Goal: Task Accomplishment & Management: Use online tool/utility

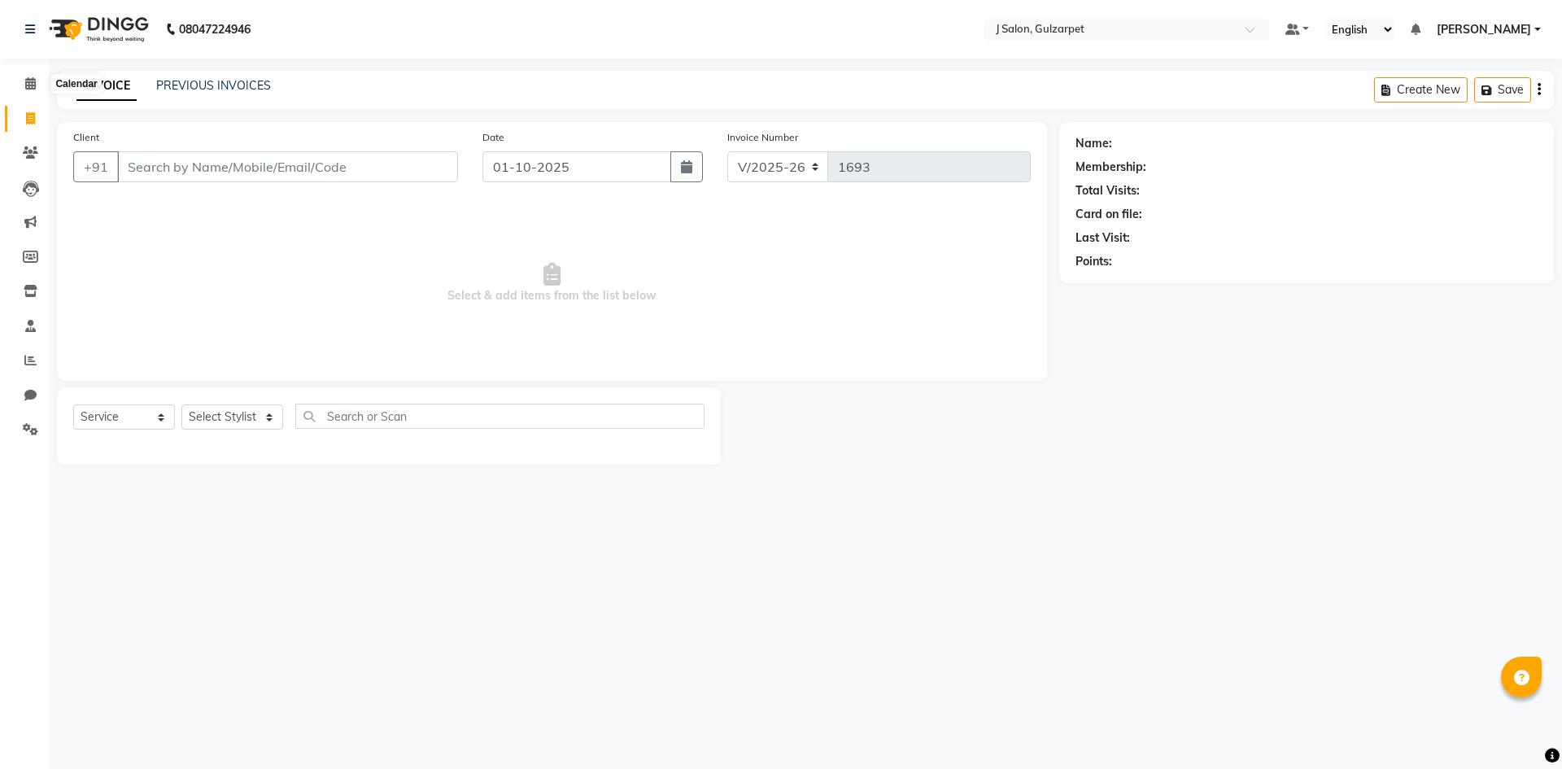
click at [35, 86] on icon at bounding box center [30, 83] width 11 height 12
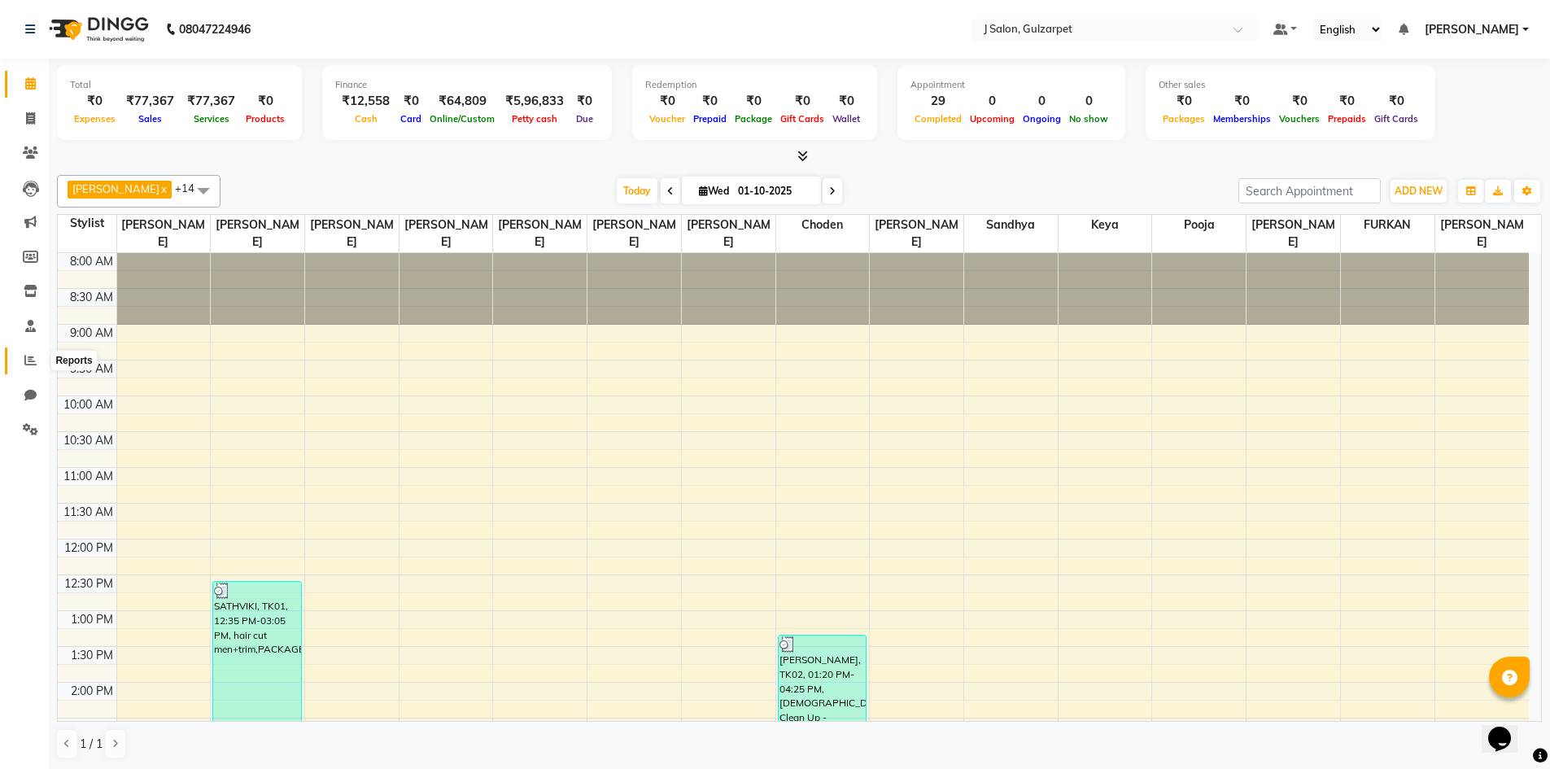
click at [33, 361] on icon at bounding box center [30, 360] width 12 height 12
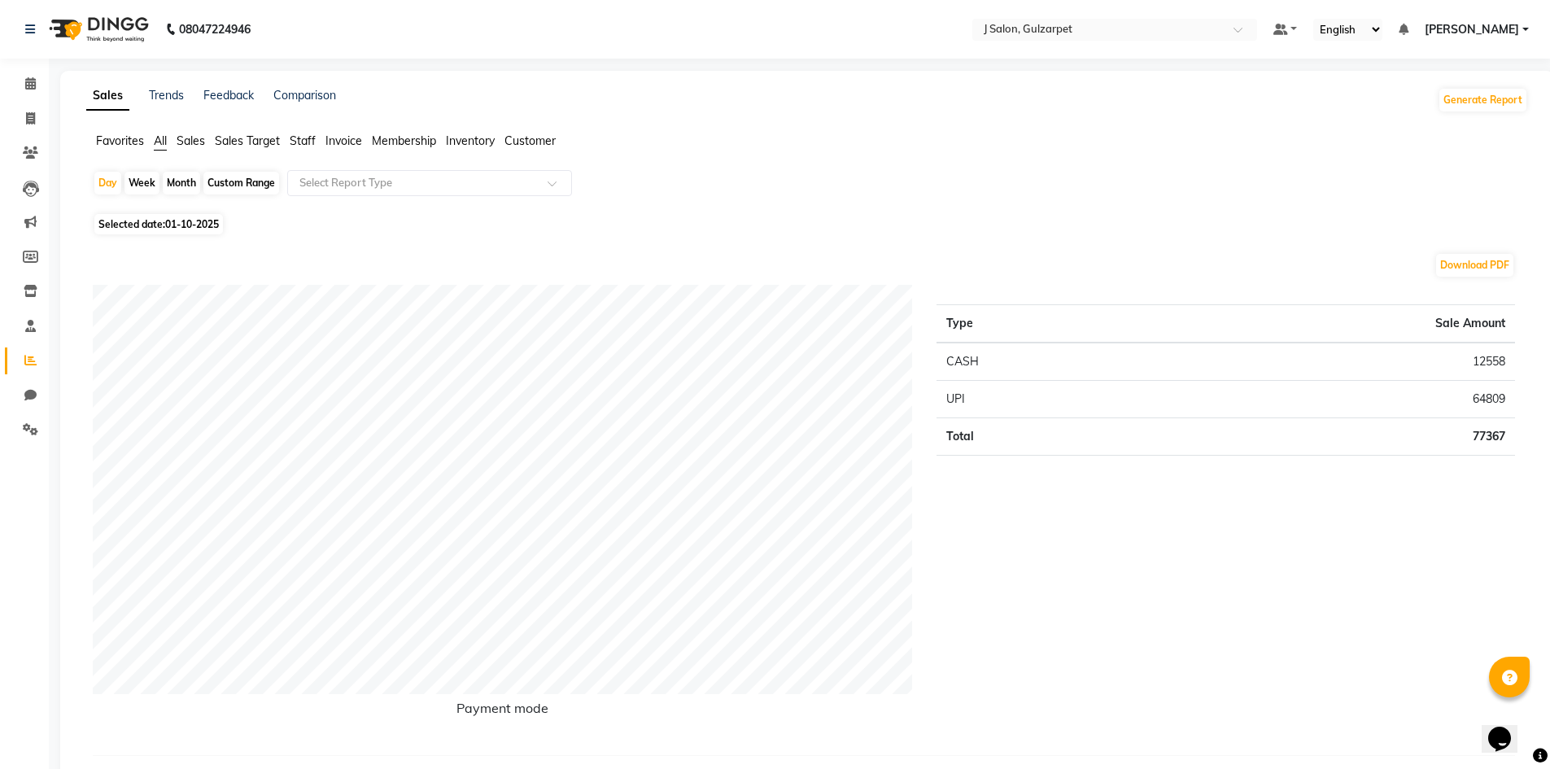
click at [299, 138] on span "Staff" at bounding box center [303, 140] width 26 height 15
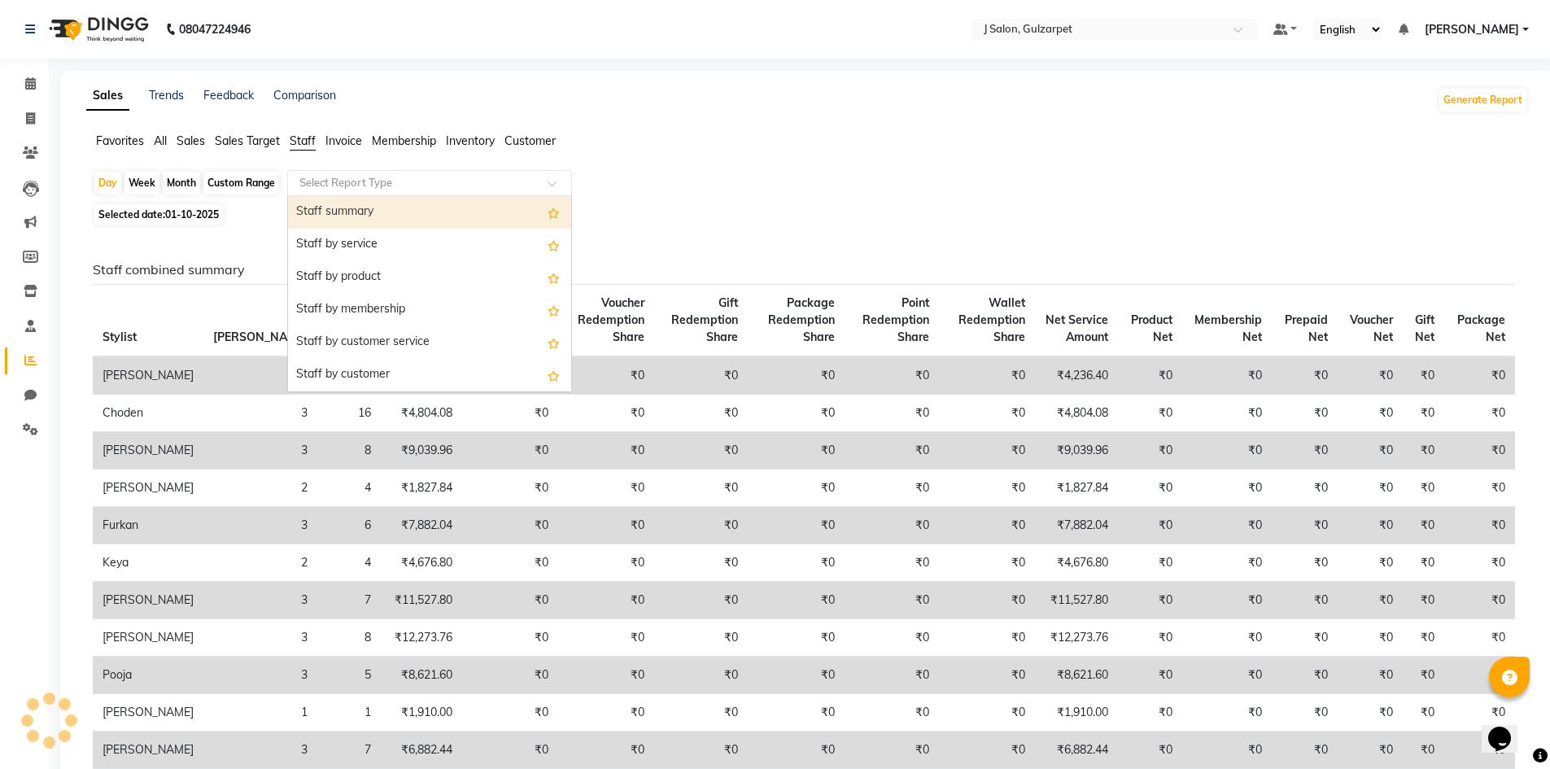
click at [440, 185] on input "text" at bounding box center [413, 183] width 234 height 16
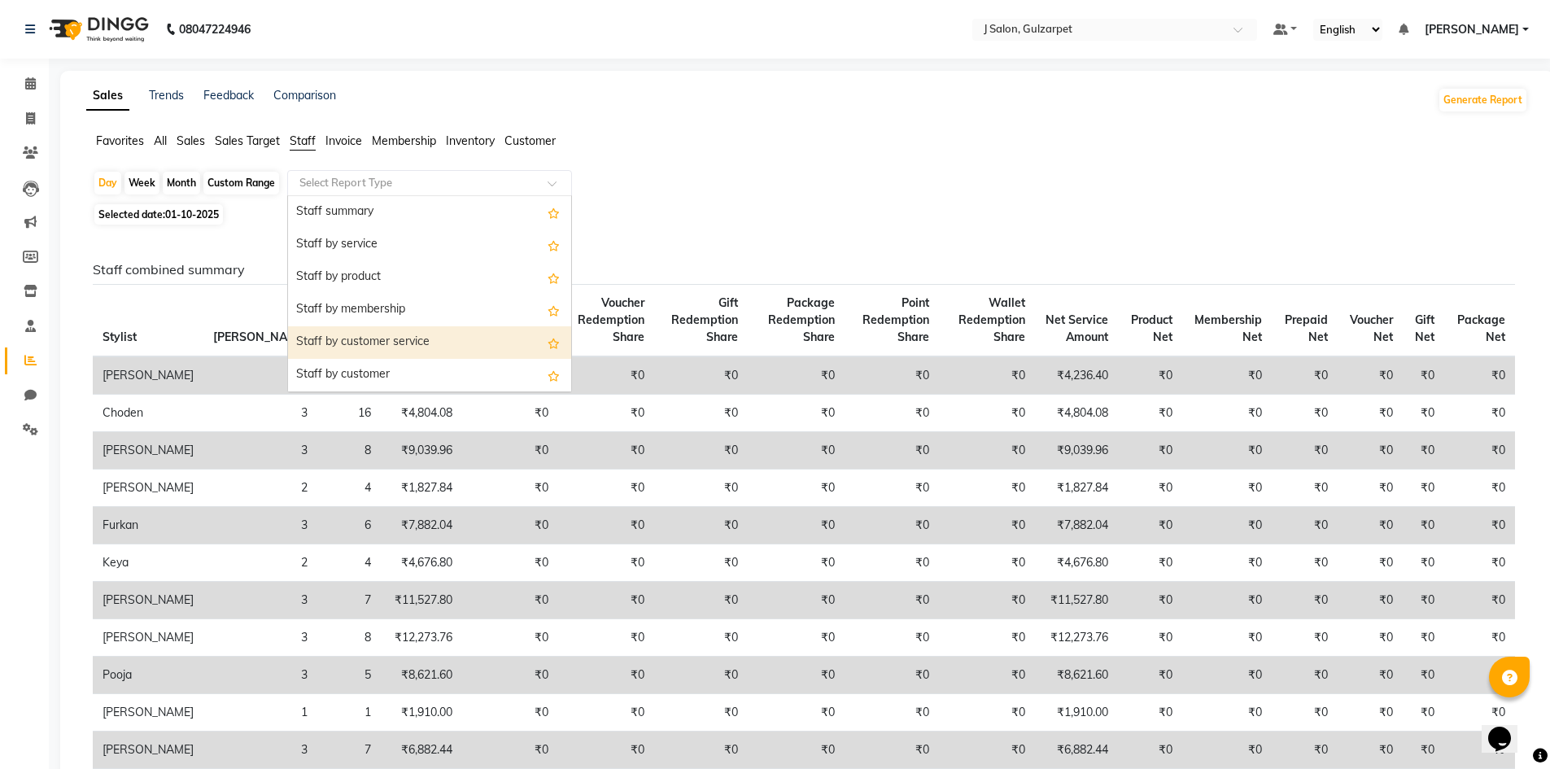
click at [425, 328] on div "Staff by customer service" at bounding box center [429, 342] width 283 height 33
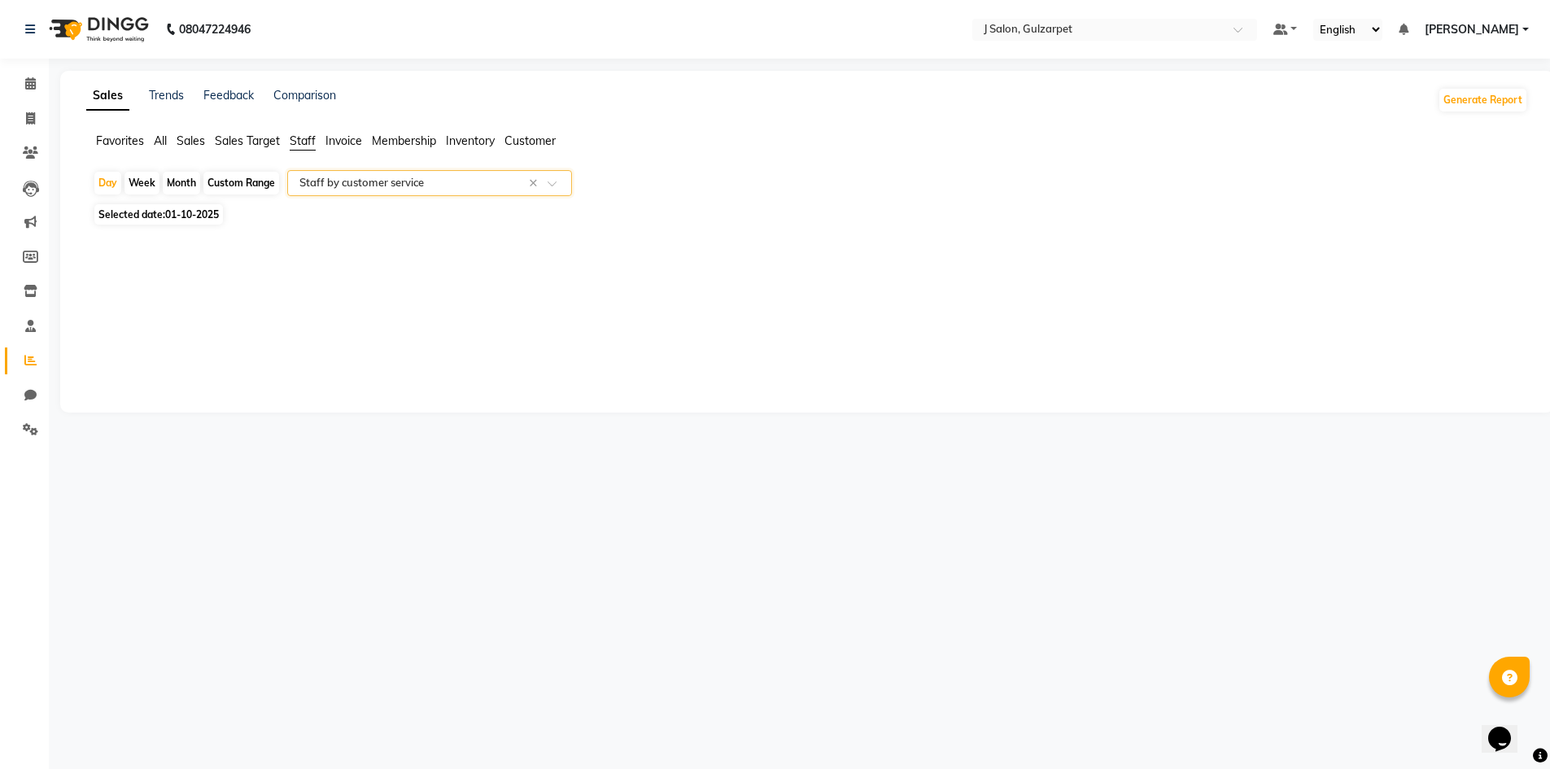
select select "full_report"
select select "csv"
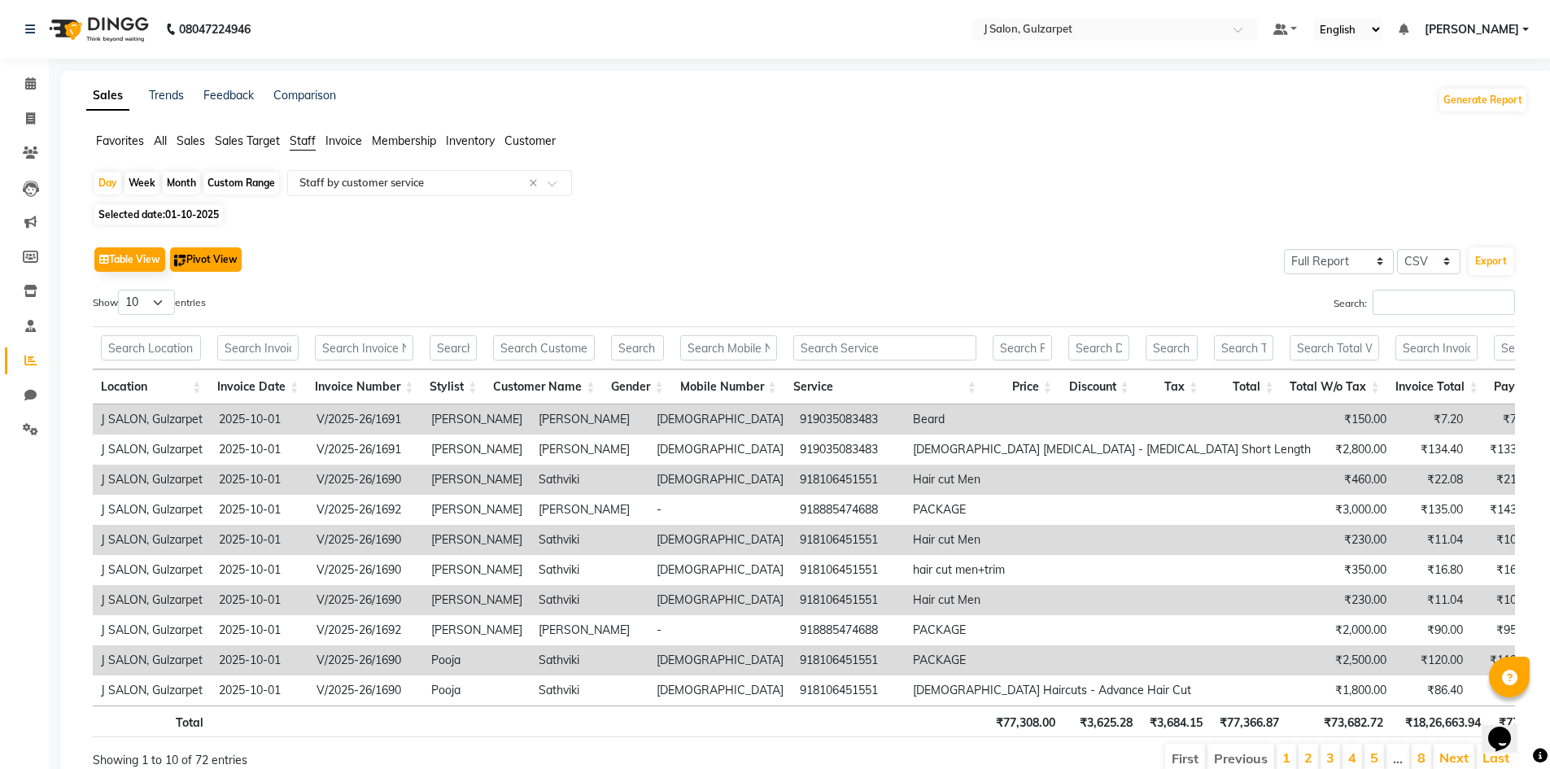
click at [225, 248] on button "Pivot View" at bounding box center [206, 259] width 72 height 24
select select "full_report"
select select "csv"
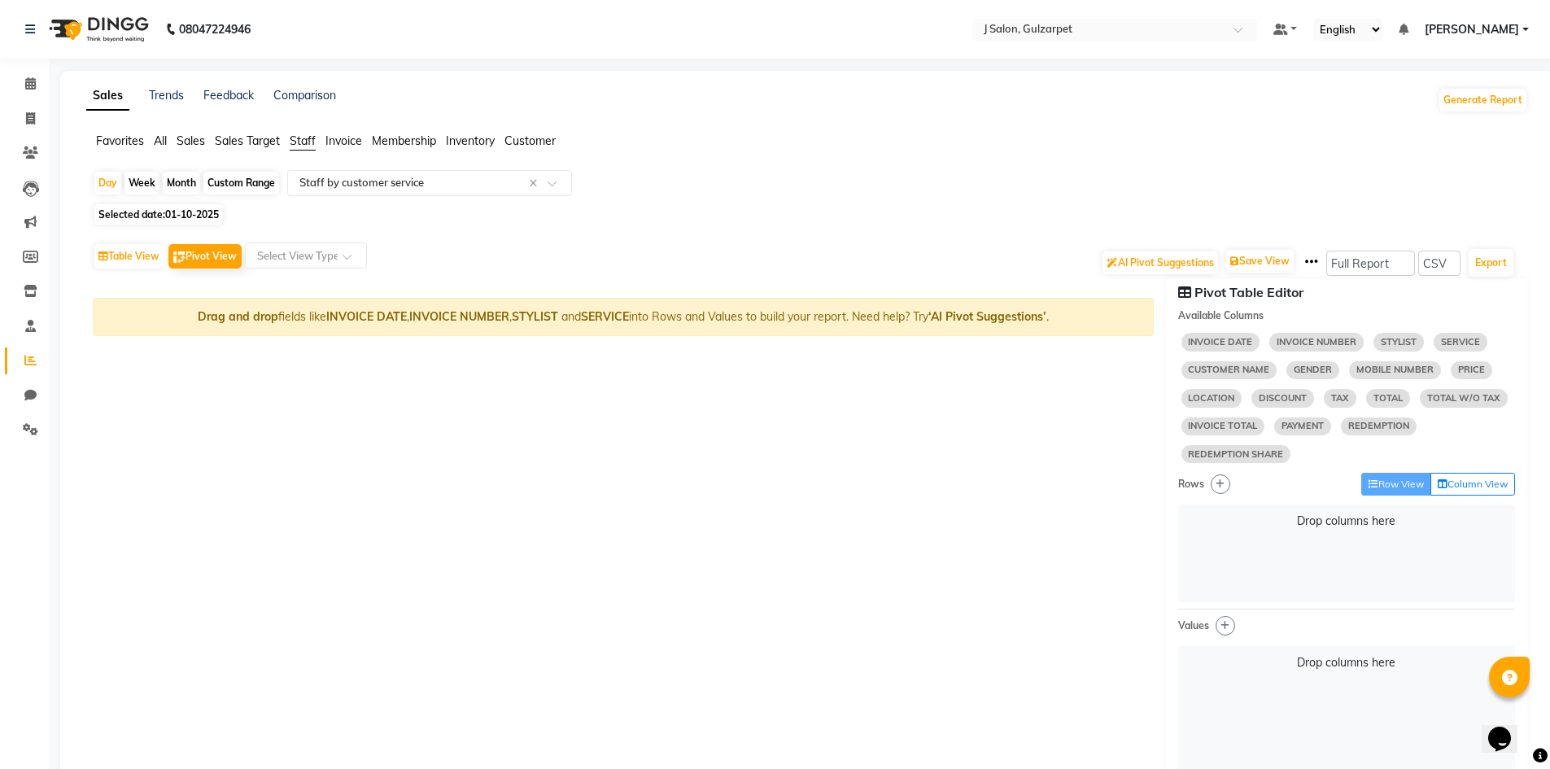
select select "10"
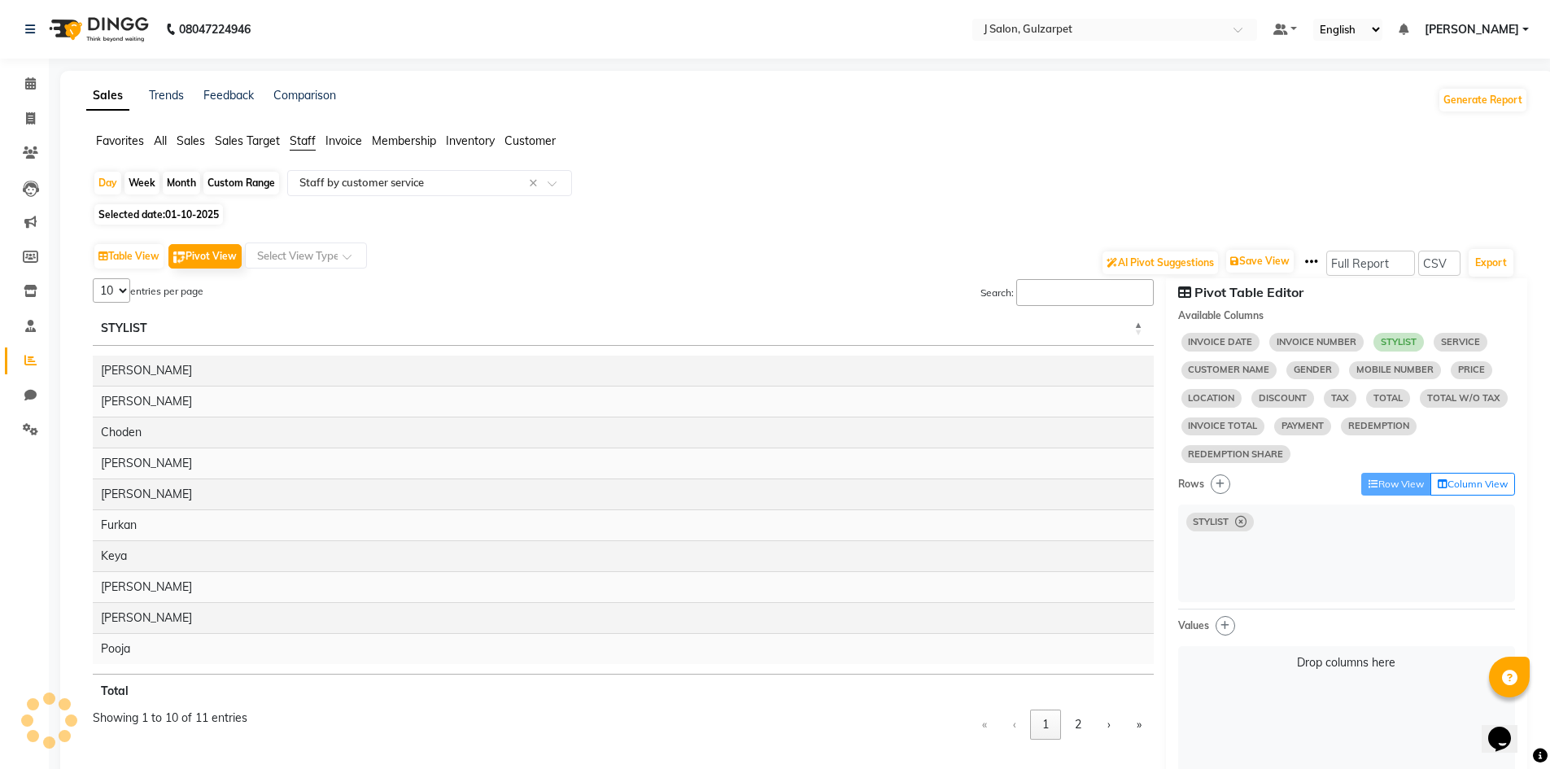
select select "10"
select select "sum"
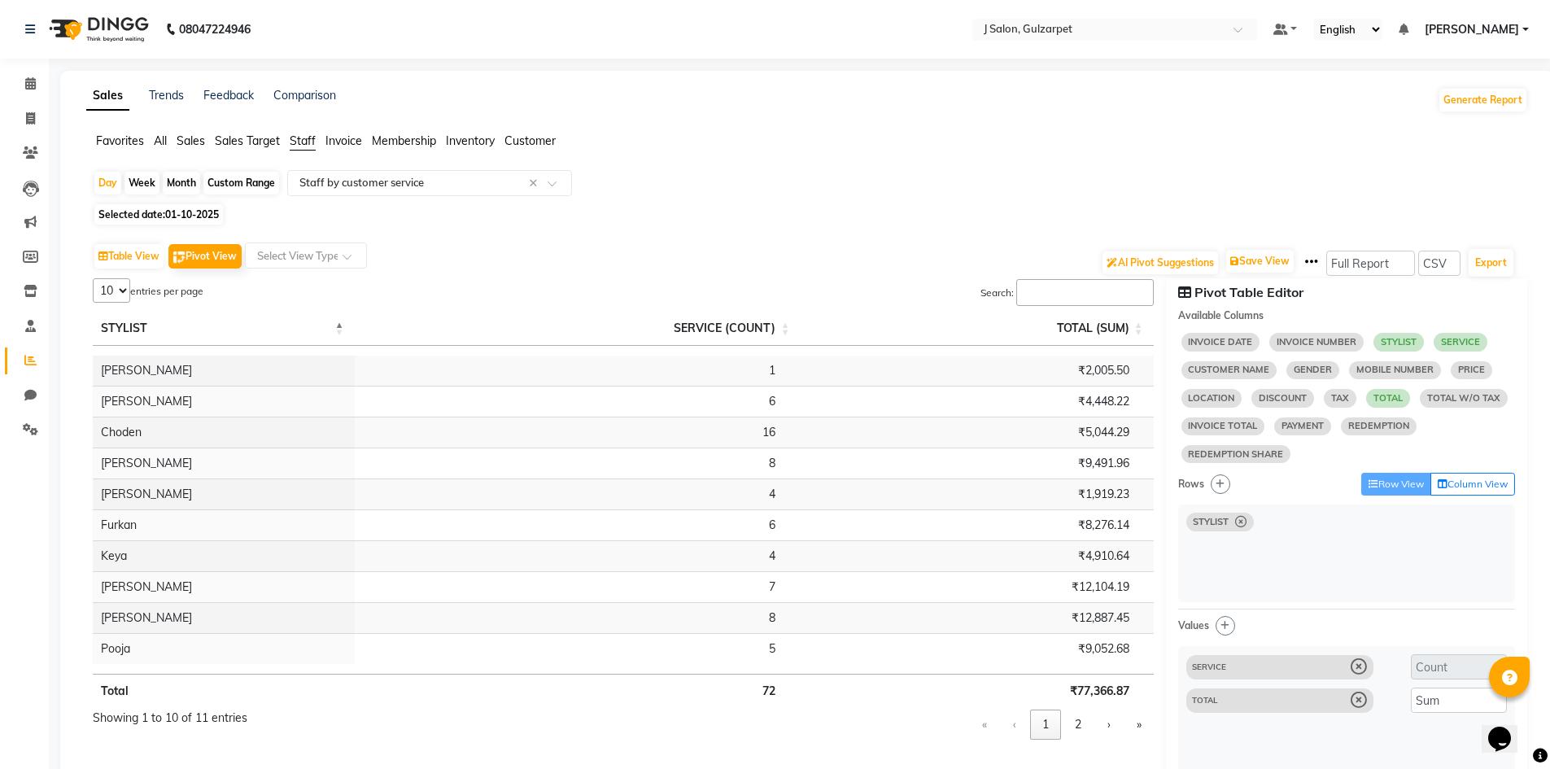
click at [115, 293] on select "5 10 25 50 11" at bounding box center [111, 290] width 37 height 24
select select "50"
click at [93, 278] on select "5 10 25 50 11" at bounding box center [111, 290] width 37 height 24
